Goal: Task Accomplishment & Management: Complete application form

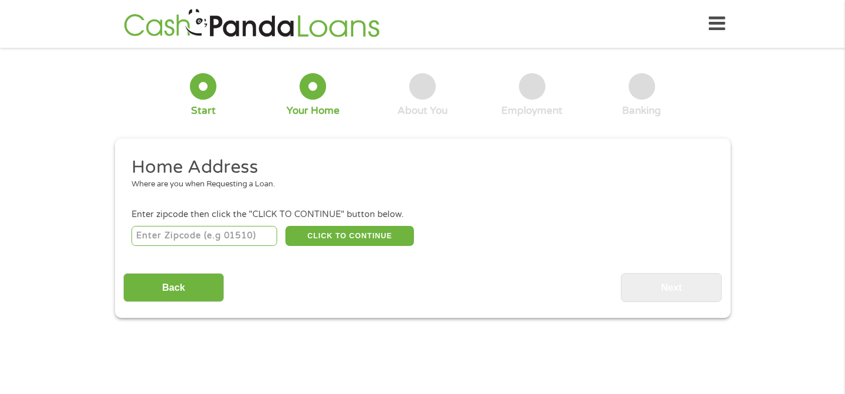
click at [206, 231] on input "number" at bounding box center [204, 236] width 146 height 20
type input "34609"
select select "[US_STATE]"
click at [321, 241] on button "CLICK TO CONTINUE" at bounding box center [349, 236] width 129 height 20
type input "34609"
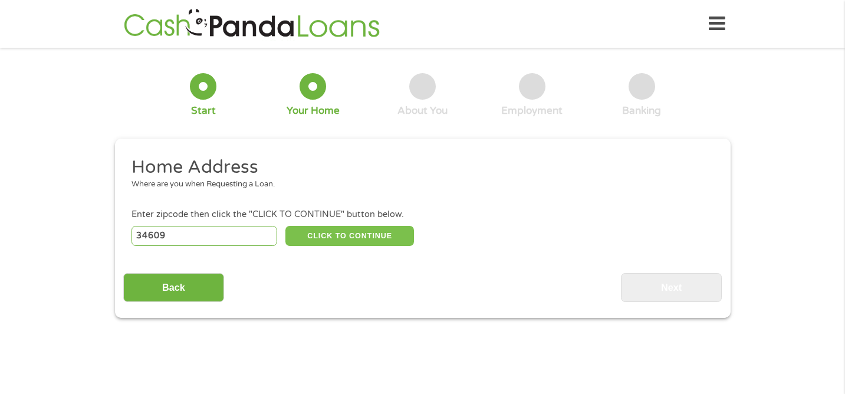
type input "[GEOGRAPHIC_DATA]"
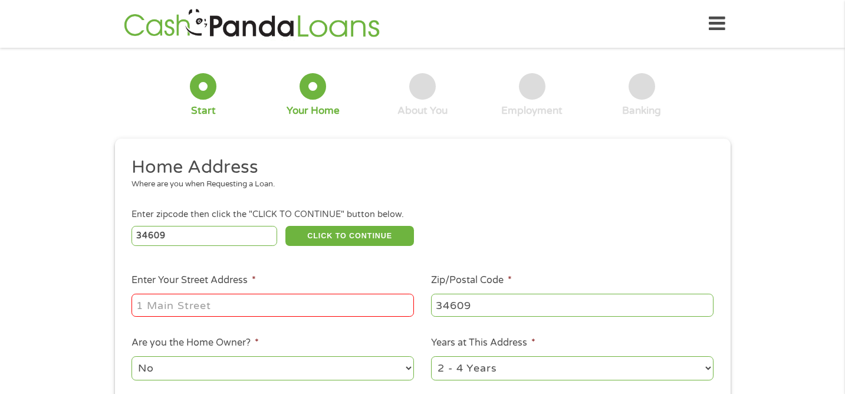
click at [205, 308] on input "Enter Your Street Address *" at bounding box center [272, 305] width 282 height 22
type input "[STREET_ADDRESS]"
click at [469, 246] on div "34609 CLICK TO CONTINUE Please recheck your Zipcode, it seems to be Incorrect" at bounding box center [421, 235] width 581 height 24
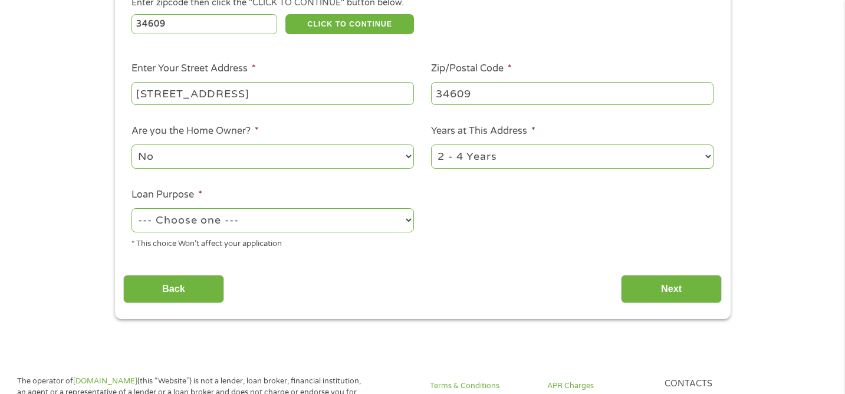
scroll to position [236, 0]
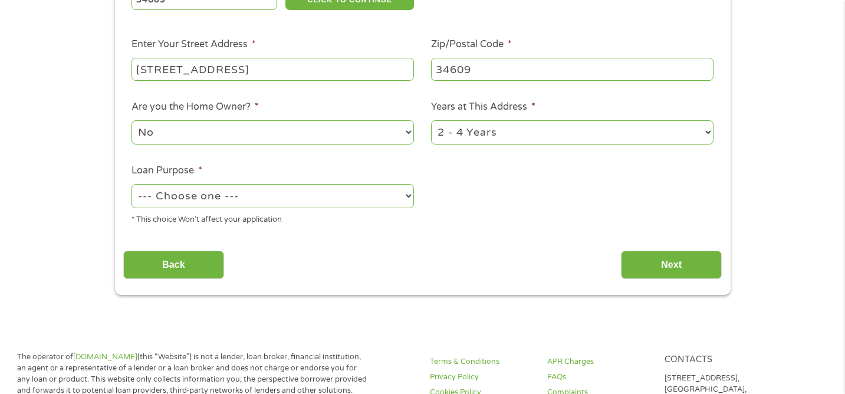
click at [259, 143] on select "No Yes" at bounding box center [272, 132] width 282 height 24
click at [131, 121] on select "No Yes" at bounding box center [272, 132] width 282 height 24
click at [487, 140] on select "1 Year or less 1 - 2 Years 2 - 4 Years Over 4 Years" at bounding box center [572, 132] width 282 height 24
select select "60months"
click at [431, 121] on select "1 Year or less 1 - 2 Years 2 - 4 Years Over 4 Years" at bounding box center [572, 132] width 282 height 24
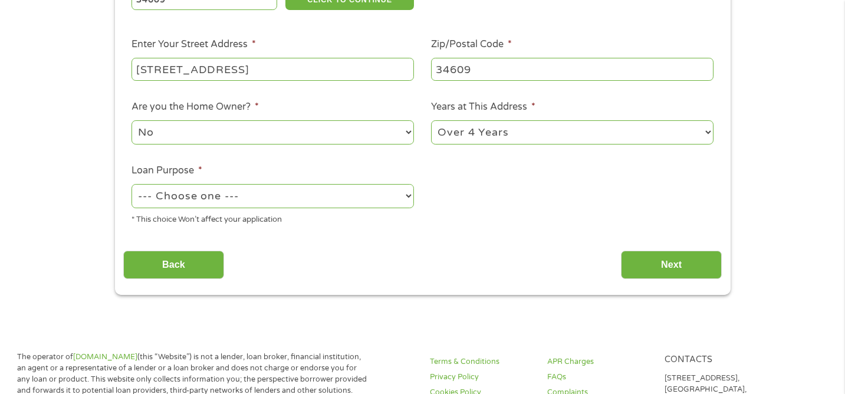
click at [293, 205] on select "--- Choose one --- Pay Bills Debt Consolidation Home Improvement Major Purchase…" at bounding box center [272, 196] width 282 height 24
select select "shorttermcash"
click at [131, 185] on select "--- Choose one --- Pay Bills Debt Consolidation Home Improvement Major Purchase…" at bounding box center [272, 196] width 282 height 24
click at [489, 215] on ul "Home Address Where are you when Requesting a Loan. Enter zipcode then click the…" at bounding box center [422, 77] width 598 height 315
click at [643, 256] on input "Next" at bounding box center [671, 265] width 101 height 29
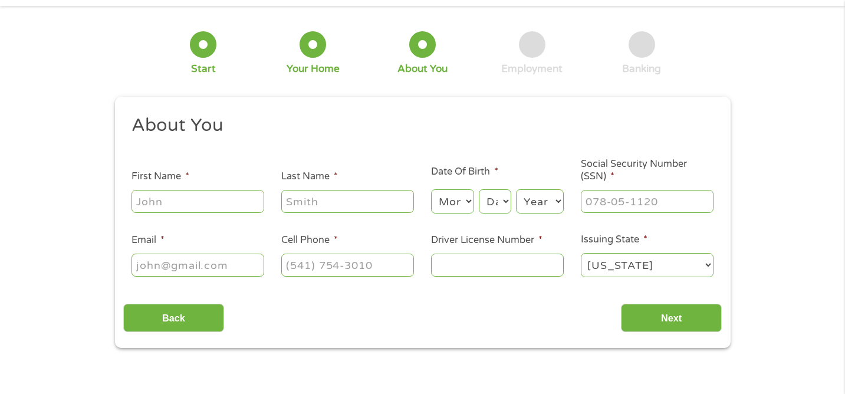
scroll to position [0, 0]
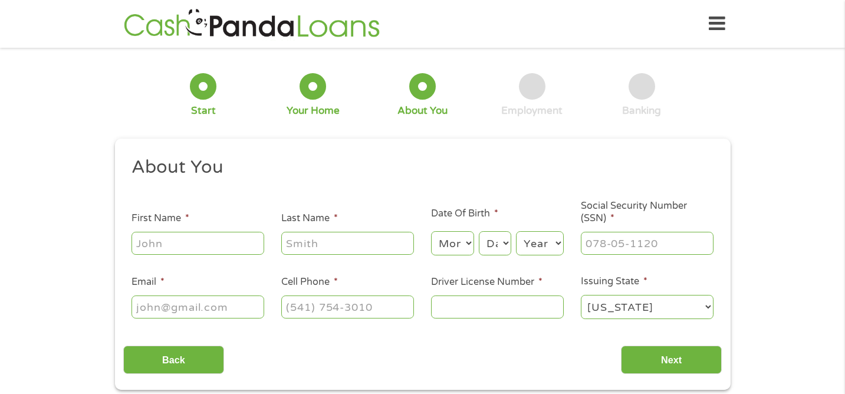
click at [183, 251] on input "First Name *" at bounding box center [197, 243] width 133 height 22
type input "[PERSON_NAME]"
type input "[EMAIL_ADDRESS][DOMAIN_NAME]"
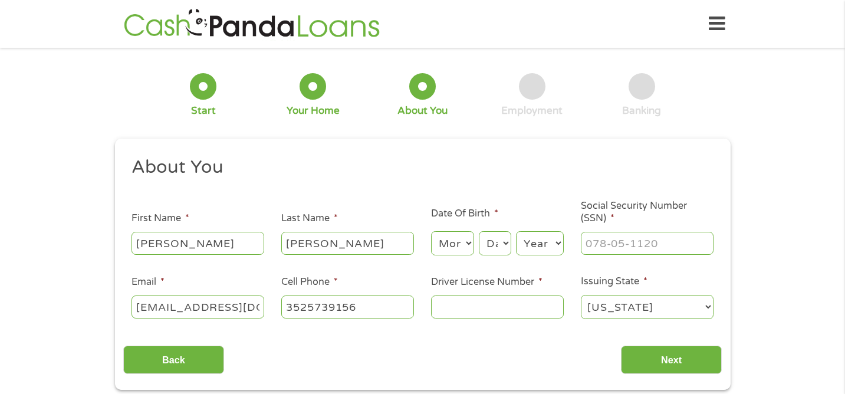
type input "[PHONE_NUMBER]"
click at [448, 244] on select "Month 1 2 3 4 5 6 7 8 9 10 11 12" at bounding box center [452, 243] width 43 height 24
select select "12"
click at [431, 232] on select "Month 1 2 3 4 5 6 7 8 9 10 11 12" at bounding box center [452, 243] width 43 height 24
click at [502, 245] on select "Day 1 2 3 4 5 6 7 8 9 10 11 12 13 14 15 16 17 18 19 20 21 22 23 24 25 26 27 28 …" at bounding box center [495, 243] width 32 height 24
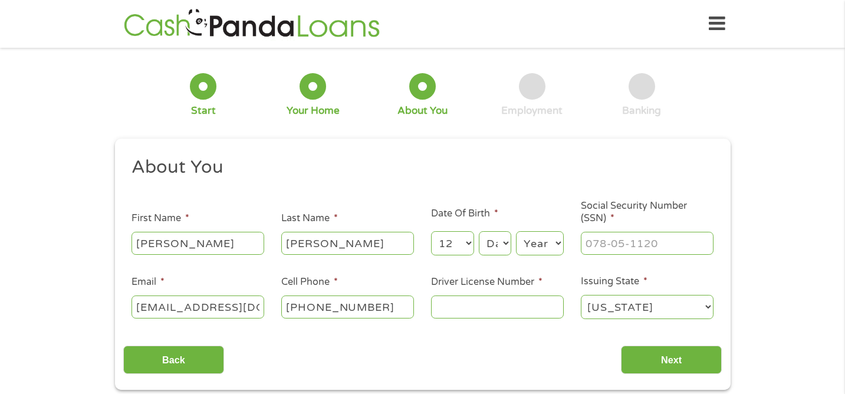
select select "7"
click at [479, 232] on select "Day 1 2 3 4 5 6 7 8 9 10 11 12 13 14 15 16 17 18 19 20 21 22 23 24 25 26 27 28 …" at bounding box center [495, 243] width 32 height 24
click at [542, 251] on select "Year [DATE] 2006 2005 2004 2003 2002 2001 2000 1999 1998 1997 1996 1995 1994 19…" at bounding box center [540, 243] width 48 height 24
select select "1987"
click at [516, 232] on select "Year [DATE] 2006 2005 2004 2003 2002 2001 2000 1999 1998 1997 1996 1995 1994 19…" at bounding box center [540, 243] width 48 height 24
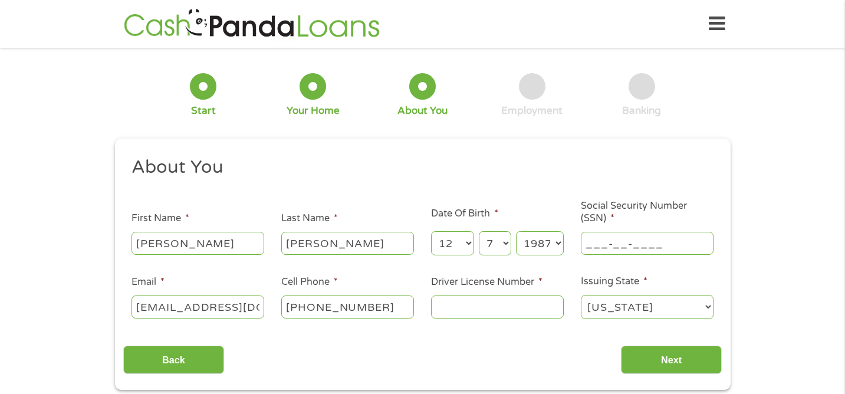
click at [605, 242] on input "___-__-____" at bounding box center [647, 243] width 133 height 22
type input "061-76-1448"
click at [184, 305] on input "[EMAIL_ADDRESS][DOMAIN_NAME]" at bounding box center [197, 306] width 133 height 22
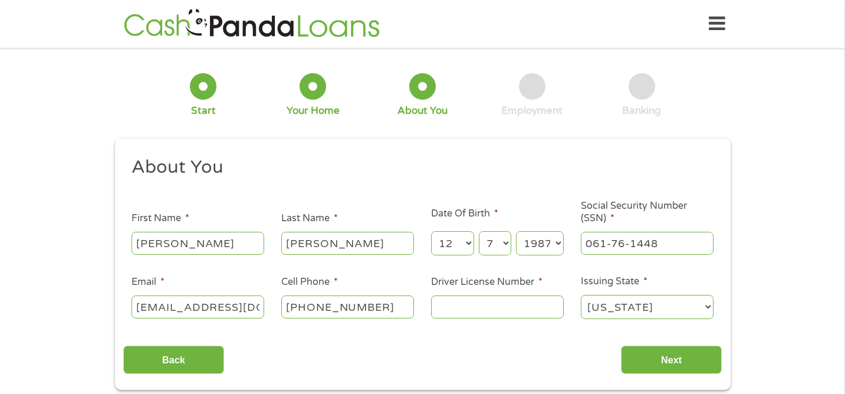
scroll to position [0, 9]
type input "[EMAIL_ADDRESS][DOMAIN_NAME]"
click at [422, 366] on div "Back Next" at bounding box center [422, 355] width 598 height 37
click at [481, 310] on input "Driver License Number *" at bounding box center [497, 306] width 133 height 22
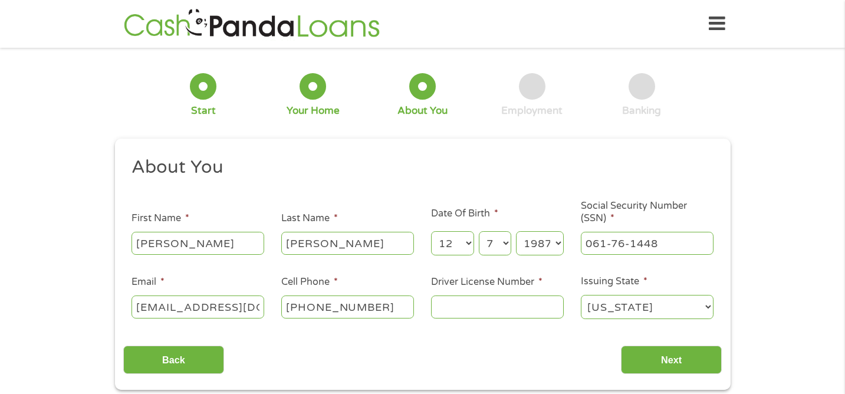
type input "Y"
type input "T260481874470"
click at [647, 365] on input "Next" at bounding box center [671, 360] width 101 height 29
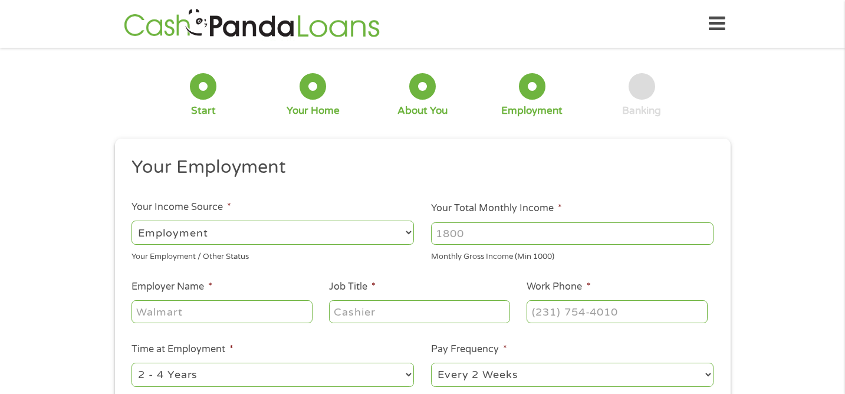
click at [459, 239] on input "Your Total Monthly Income *" at bounding box center [572, 233] width 282 height 22
type input "2400"
click at [237, 316] on input "Employer Name *" at bounding box center [221, 311] width 180 height 22
type input "CSI Companies"
click at [364, 314] on input "Job Title *" at bounding box center [419, 311] width 180 height 22
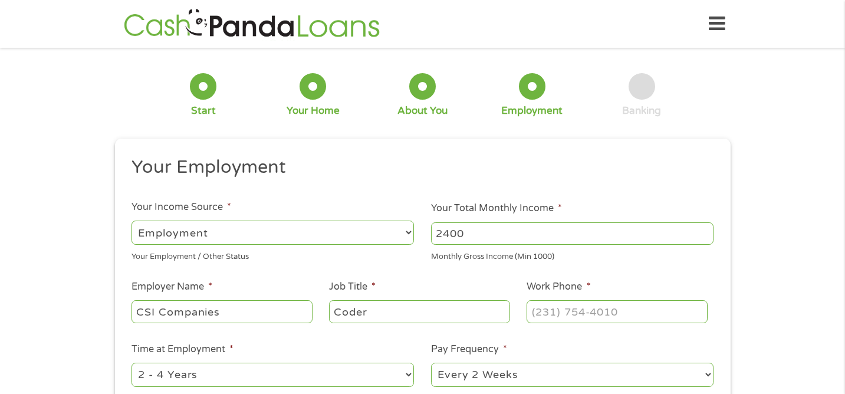
type input "Coder"
type input "(___) ___-____"
click at [547, 308] on input "(___) ___-____" at bounding box center [617, 311] width 180 height 22
click at [550, 310] on input "(___) ___-____" at bounding box center [617, 311] width 180 height 22
click at [547, 308] on input "(___) ___-____" at bounding box center [617, 311] width 180 height 22
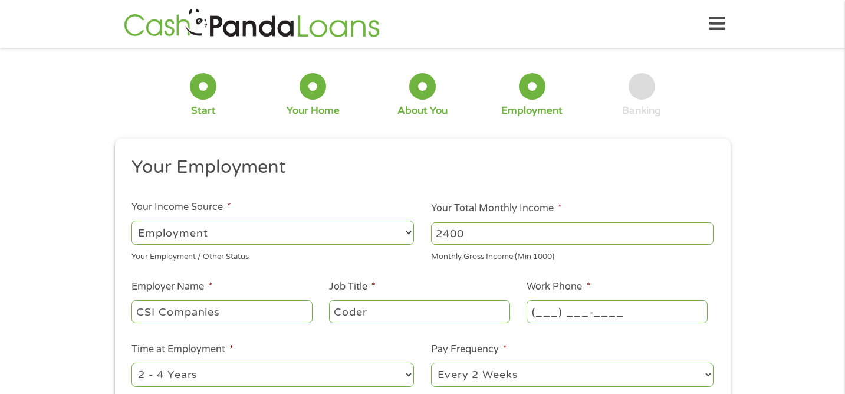
paste input "9"
type input "(904) ___-____"
type input "(___) ___-____"
click at [486, 232] on input "2400" at bounding box center [572, 233] width 282 height 22
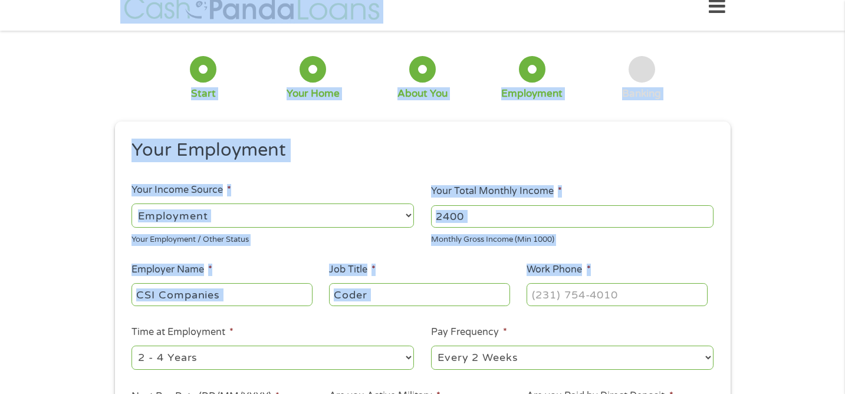
scroll to position [14, 0]
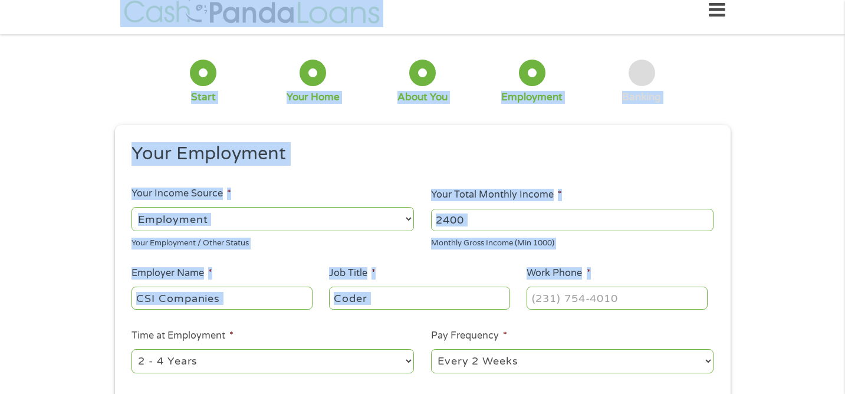
drag, startPoint x: 529, startPoint y: 295, endPoint x: 466, endPoint y: 14, distance: 287.8
type input "(___) ___-____"
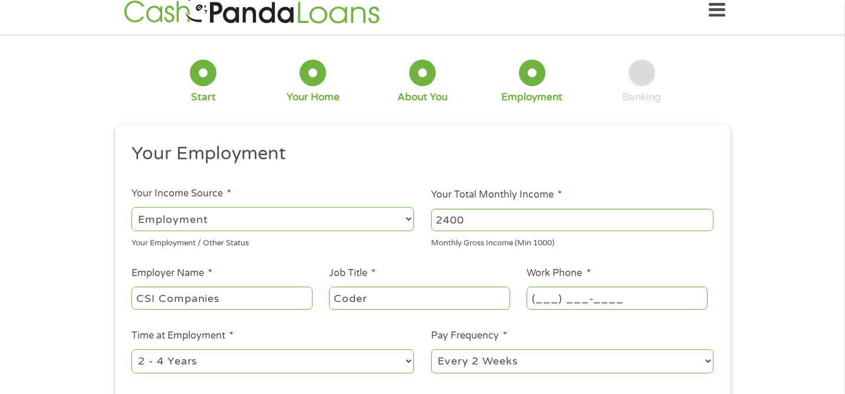
click at [550, 298] on input "(___) ___-____" at bounding box center [617, 298] width 180 height 22
type input "(___) ___-____"
drag, startPoint x: 371, startPoint y: 299, endPoint x: 332, endPoint y: 297, distance: 39.5
click at [332, 297] on input "Coder" at bounding box center [419, 298] width 180 height 22
paste input "text"
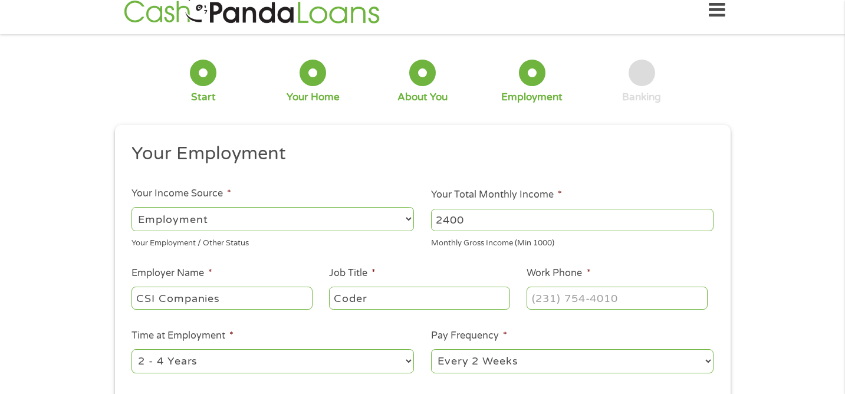
click at [418, 304] on input "Coder" at bounding box center [419, 298] width 180 height 22
type input "Coder"
click at [548, 298] on input "(___) ___-____" at bounding box center [617, 298] width 180 height 22
type input "[PHONE_NUMBER]"
click at [627, 154] on h2 "Your Employment" at bounding box center [417, 154] width 573 height 24
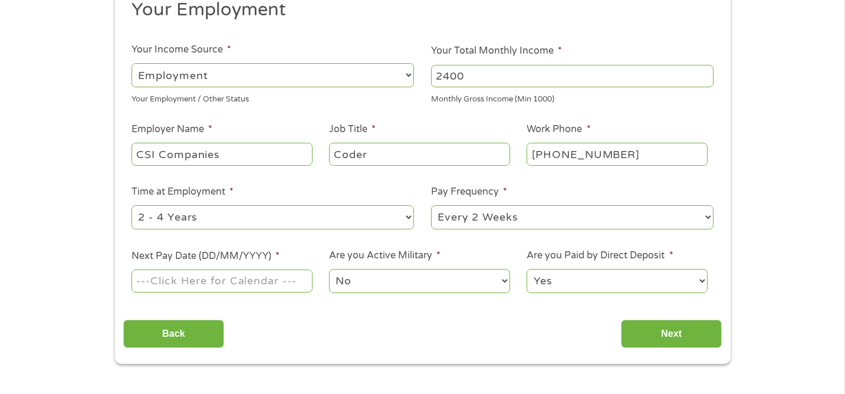
scroll to position [179, 0]
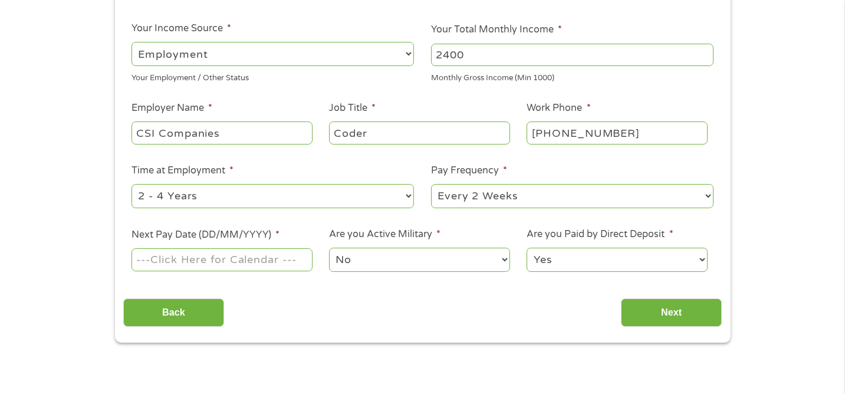
click at [394, 198] on select "--- Choose one --- 1 Year or less 1 - 2 Years 2 - 4 Years Over 4 Years" at bounding box center [272, 196] width 282 height 24
click at [131, 184] on select "--- Choose one --- 1 Year or less 1 - 2 Years 2 - 4 Years Over 4 Years" at bounding box center [272, 196] width 282 height 24
click at [552, 204] on select "--- Choose one --- Every 2 Weeks Every Week Monthly Semi-Monthly" at bounding box center [572, 196] width 282 height 24
click at [431, 184] on select "--- Choose one --- Every 2 Weeks Every Week Monthly Semi-Monthly" at bounding box center [572, 196] width 282 height 24
click at [210, 265] on input "Next Pay Date (DD/MM/YYYY) *" at bounding box center [221, 259] width 180 height 22
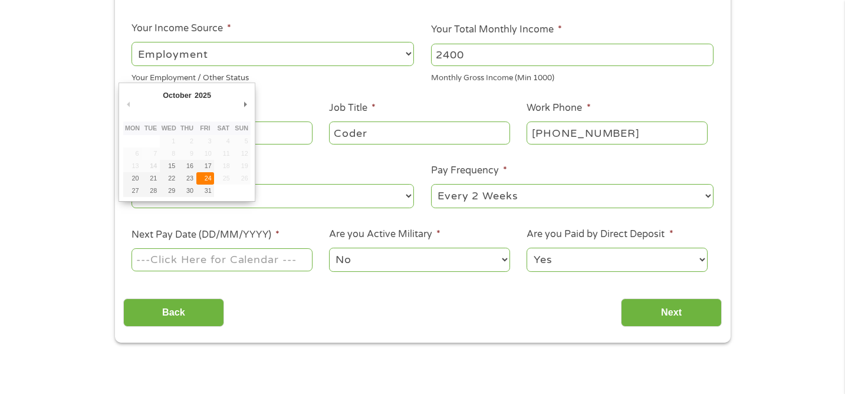
type input "[DATE]"
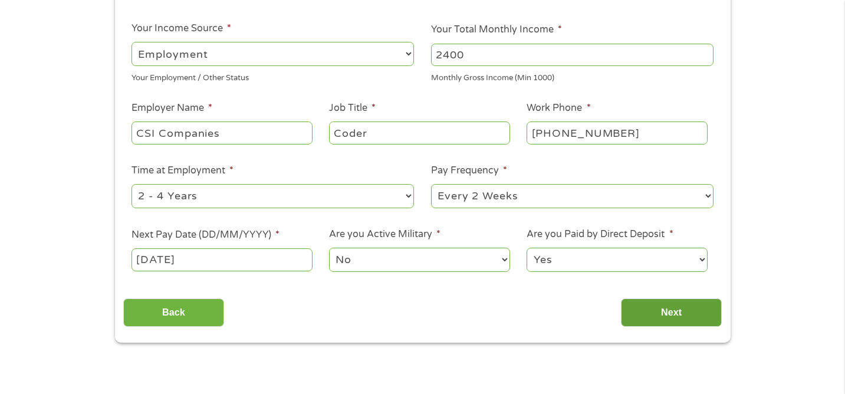
click at [663, 314] on input "Next" at bounding box center [671, 312] width 101 height 29
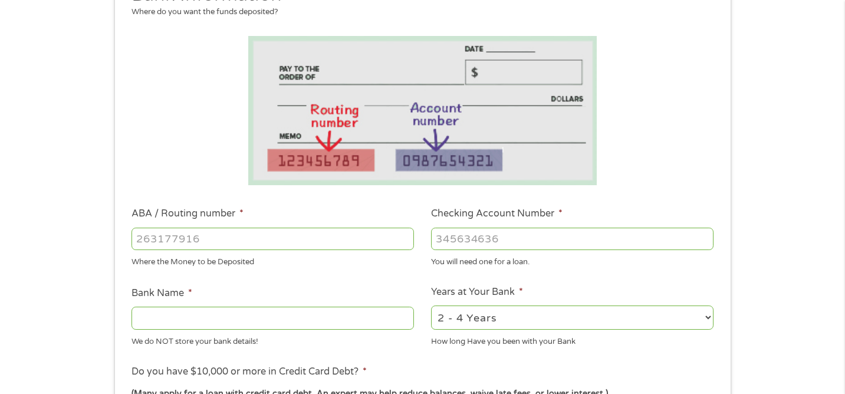
scroll to position [189, 0]
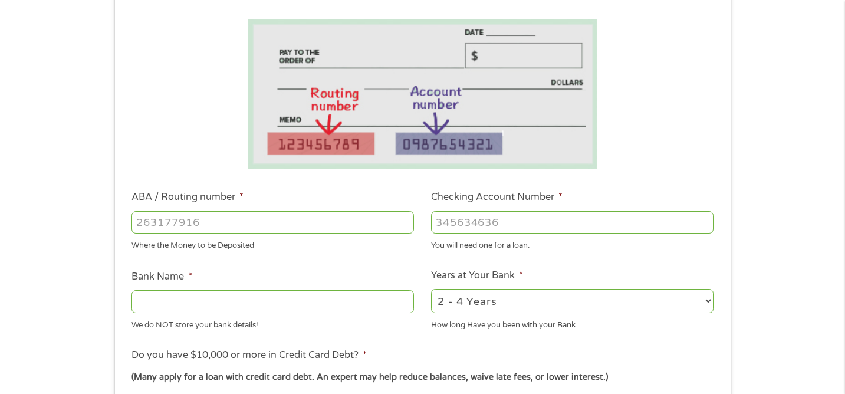
drag, startPoint x: 575, startPoint y: 188, endPoint x: 509, endPoint y: 272, distance: 107.1
click at [509, 272] on ul "Bank Information Where do you want the funds deposited? ABA / Routing number * …" at bounding box center [422, 260] width 598 height 587
click at [150, 224] on input "ABA / Routing number *" at bounding box center [272, 222] width 282 height 22
type input "263182817"
type input "SUNCOAST CREDIT UNION"
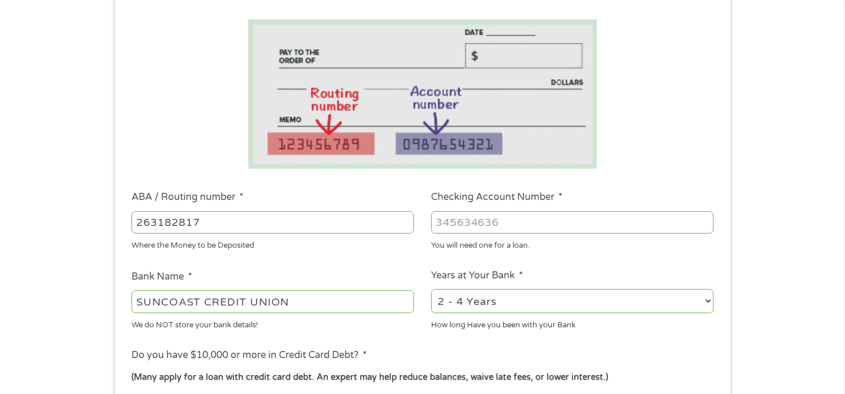
type input "263182817"
click at [456, 217] on input "Checking Account Number *" at bounding box center [572, 222] width 282 height 22
type input "4346099506"
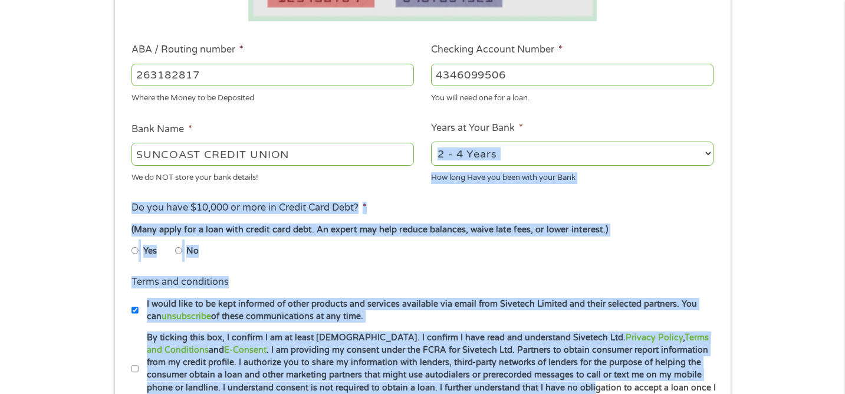
scroll to position [414, 0]
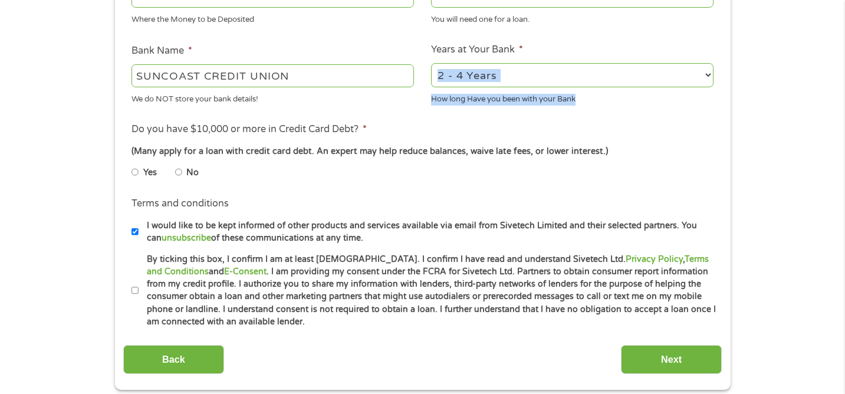
drag, startPoint x: 542, startPoint y: 295, endPoint x: 432, endPoint y: 107, distance: 217.5
click at [432, 107] on ul "Bank Information Where do you want the funds deposited? ABA / Routing number * …" at bounding box center [422, 34] width 598 height 587
click at [175, 172] on input "No" at bounding box center [178, 172] width 7 height 19
radio input "true"
click at [132, 291] on input "By ticking this box, I confirm I am at least [DEMOGRAPHIC_DATA]. I confirm I ha…" at bounding box center [134, 290] width 7 height 19
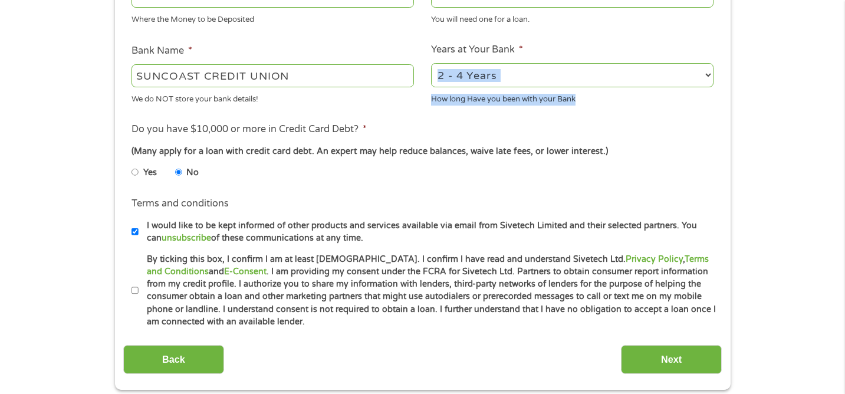
checkbox input "true"
click at [645, 364] on input "Next" at bounding box center [671, 359] width 101 height 29
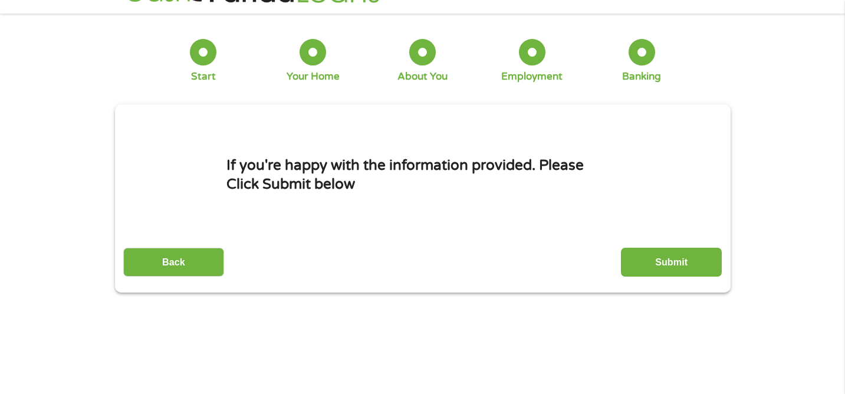
scroll to position [0, 0]
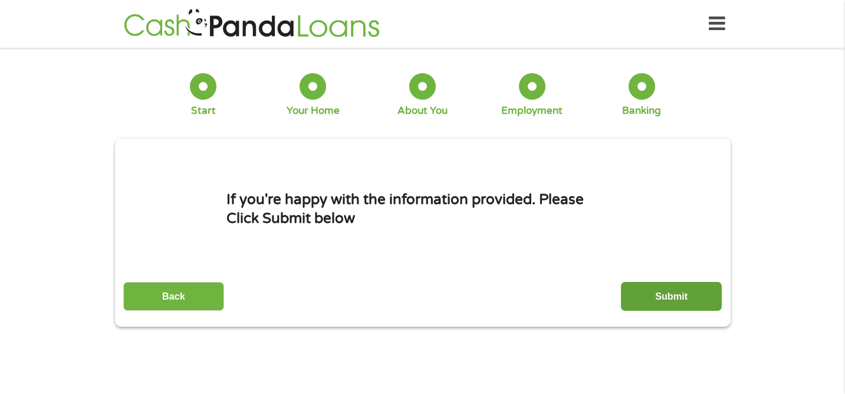
click at [640, 289] on input "Submit" at bounding box center [671, 296] width 101 height 29
